Goal: Consume media (video, audio)

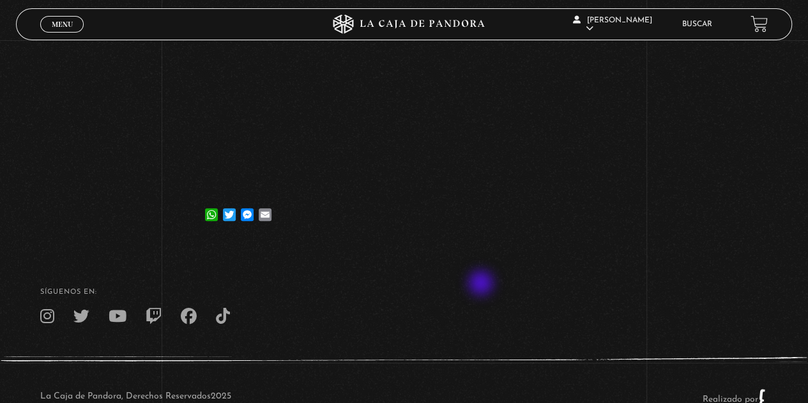
scroll to position [265, 0]
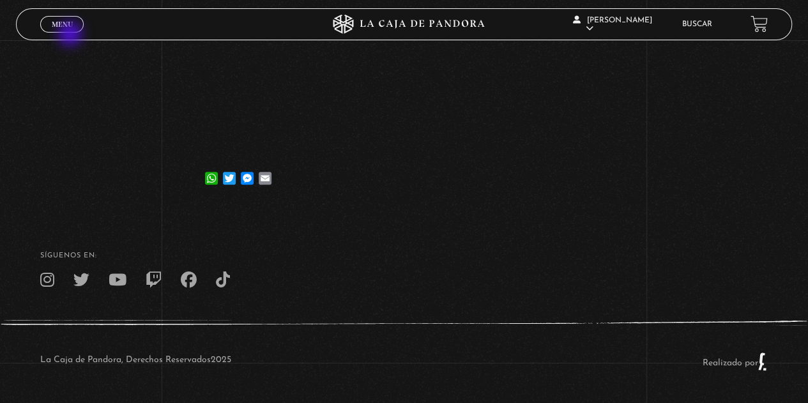
click at [72, 35] on div "Menu Cerrar" at bounding box center [161, 24] width 243 height 31
click at [65, 28] on span "Menu" at bounding box center [62, 24] width 21 height 8
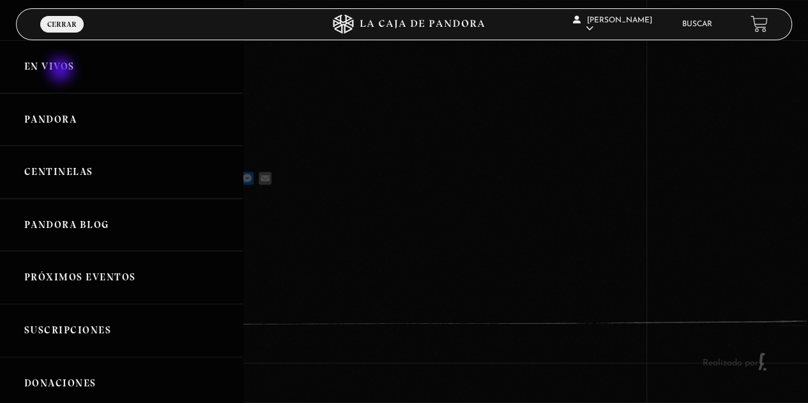
click at [62, 71] on link "En vivos" at bounding box center [121, 66] width 243 height 53
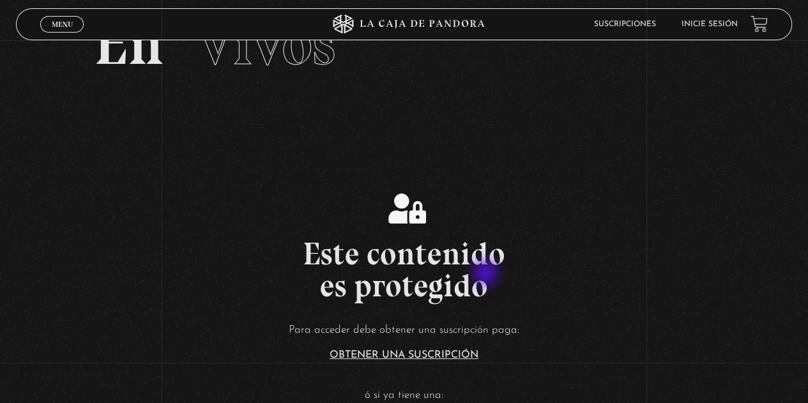
scroll to position [192, 0]
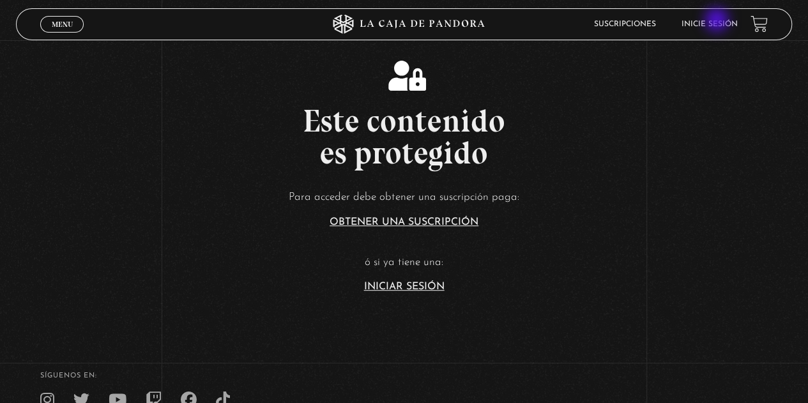
click at [718, 21] on link "Inicie sesión" at bounding box center [709, 24] width 56 height 8
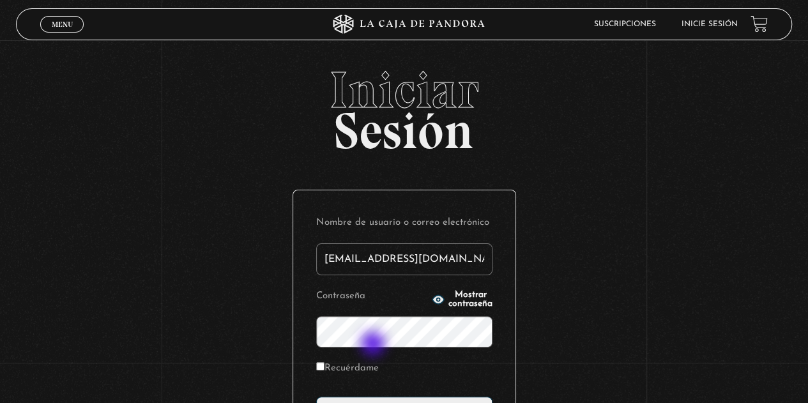
type input "elianaromero3006@gmail.com"
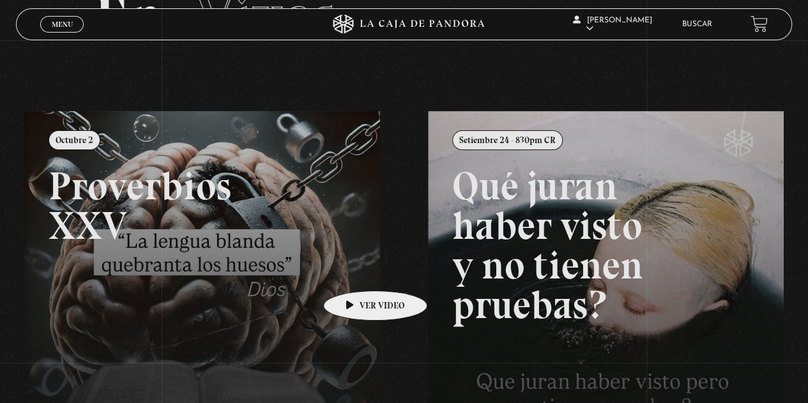
scroll to position [192, 0]
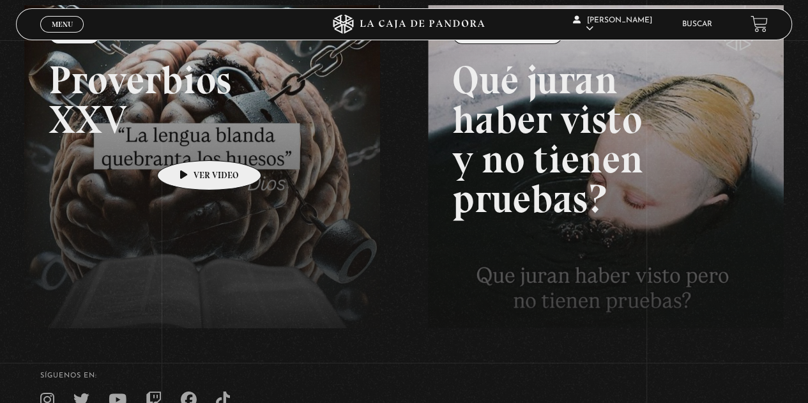
click at [189, 141] on link at bounding box center [428, 206] width 808 height 403
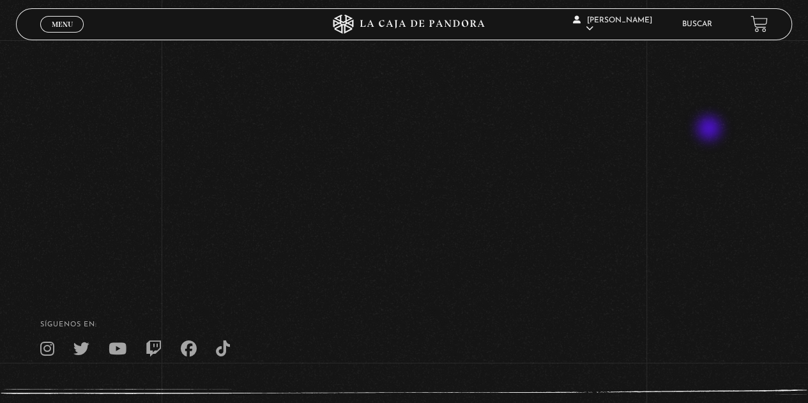
scroll to position [128, 0]
